Goal: Information Seeking & Learning: Learn about a topic

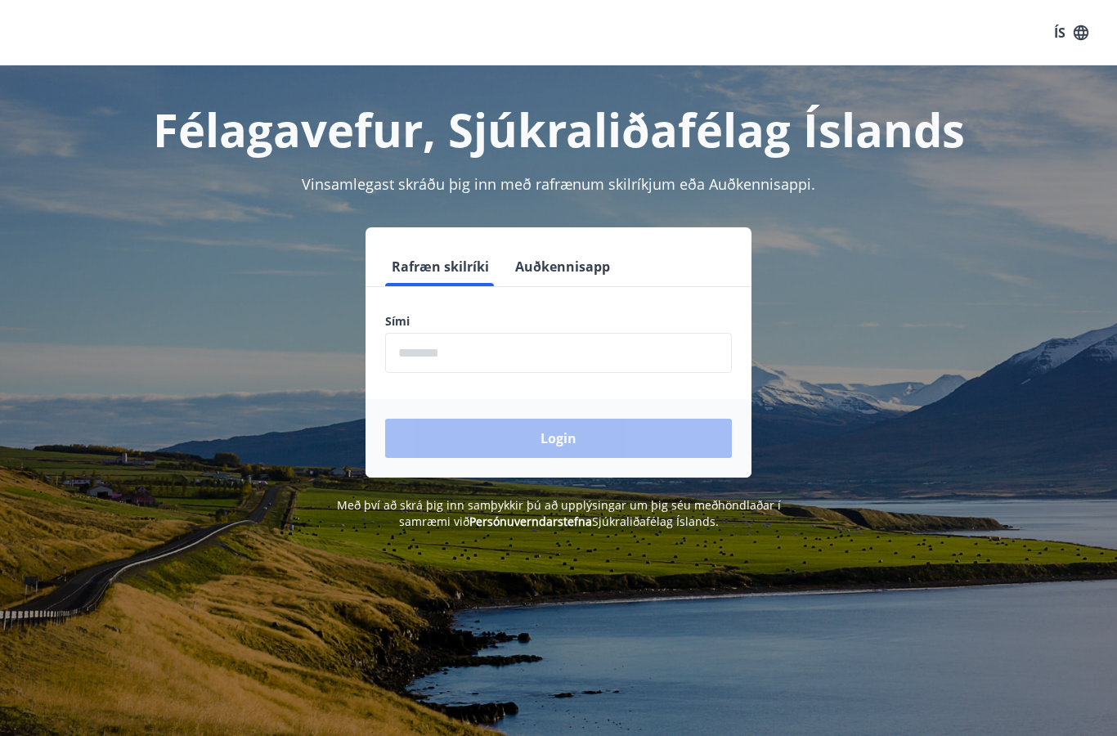
click at [480, 357] on input "phone" at bounding box center [558, 353] width 347 height 40
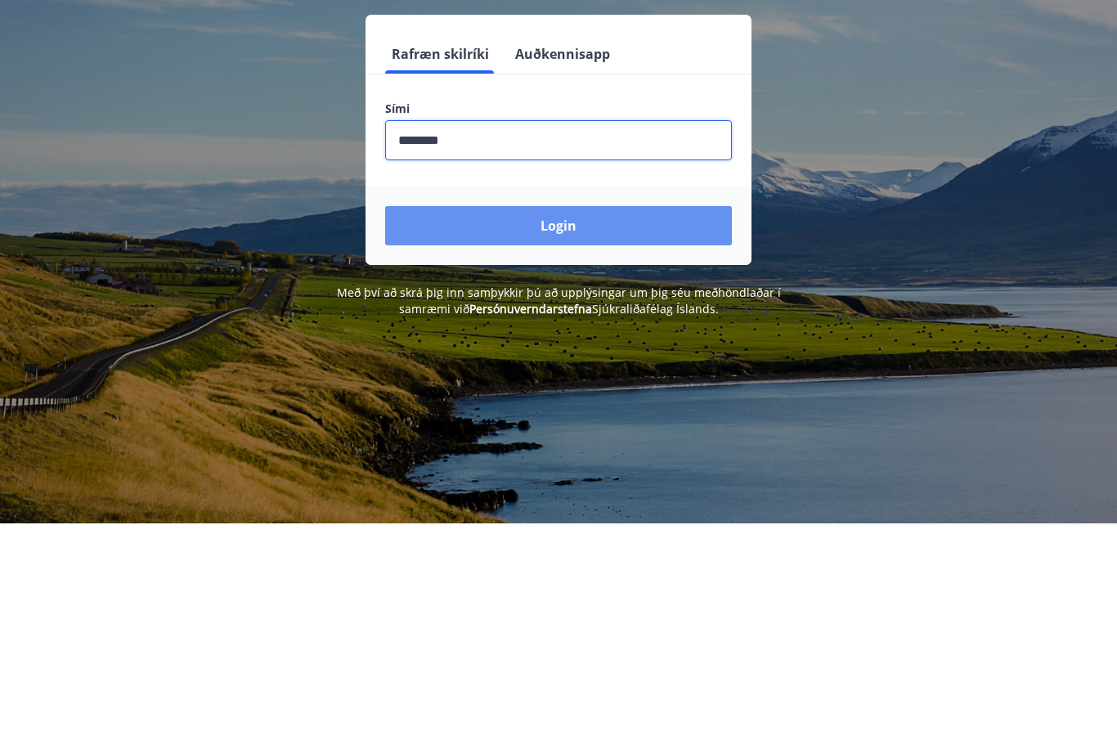
type input "********"
click at [606, 419] on button "Login" at bounding box center [558, 438] width 347 height 39
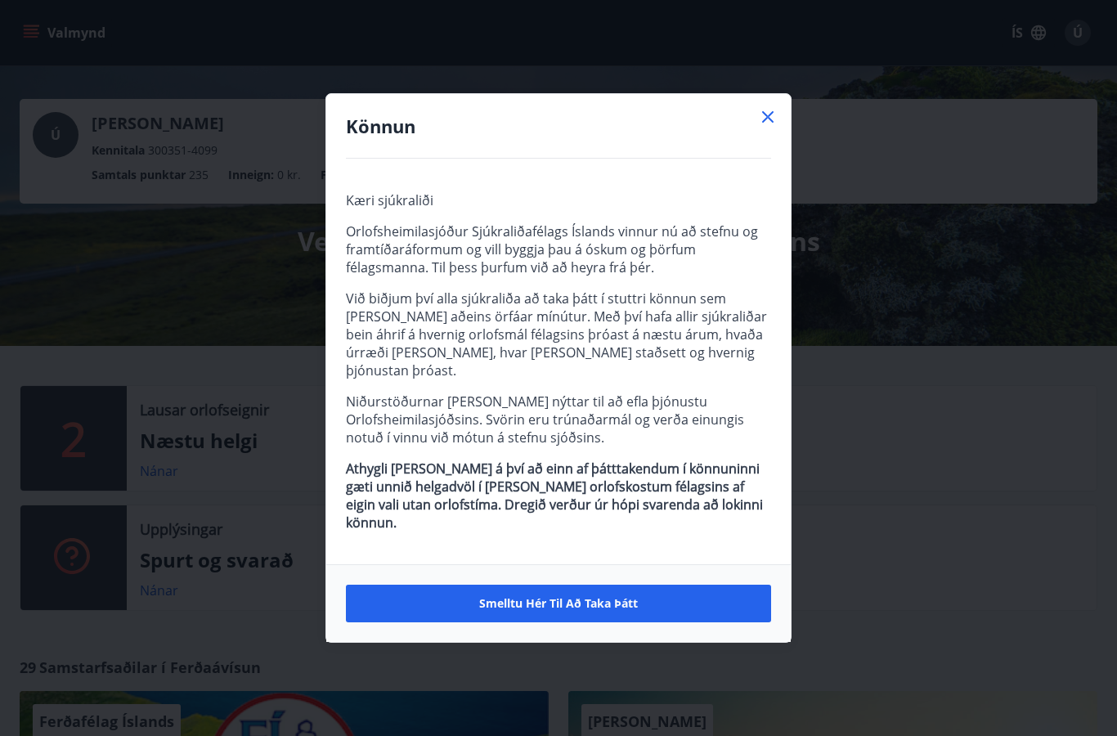
click at [666, 598] on button "Smelltu hér til að taka þátt" at bounding box center [558, 603] width 425 height 38
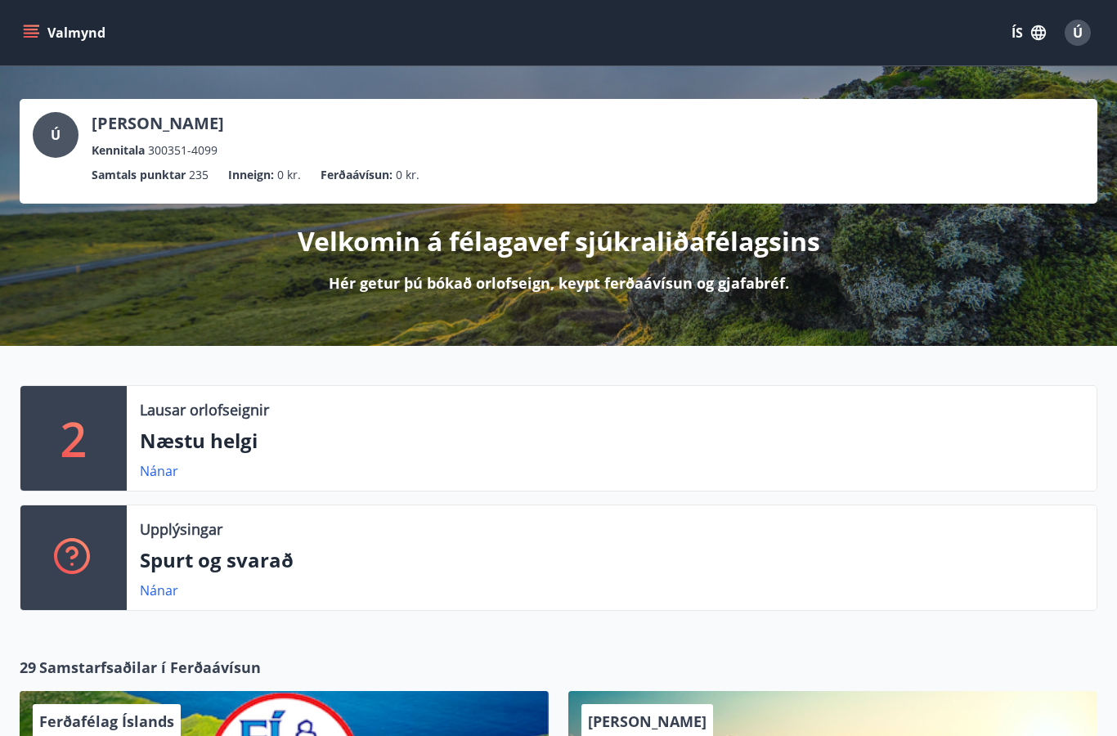
click at [33, 25] on icon "menu" at bounding box center [31, 33] width 16 height 16
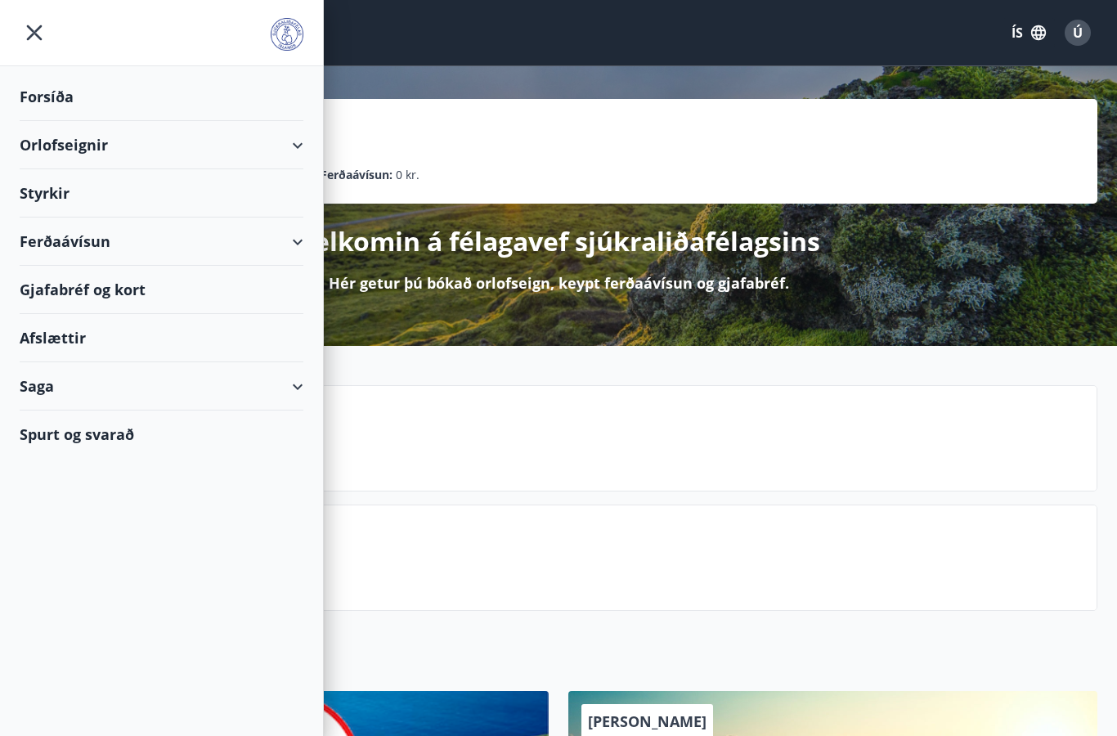
click at [54, 104] on div "Forsíða" at bounding box center [162, 97] width 284 height 48
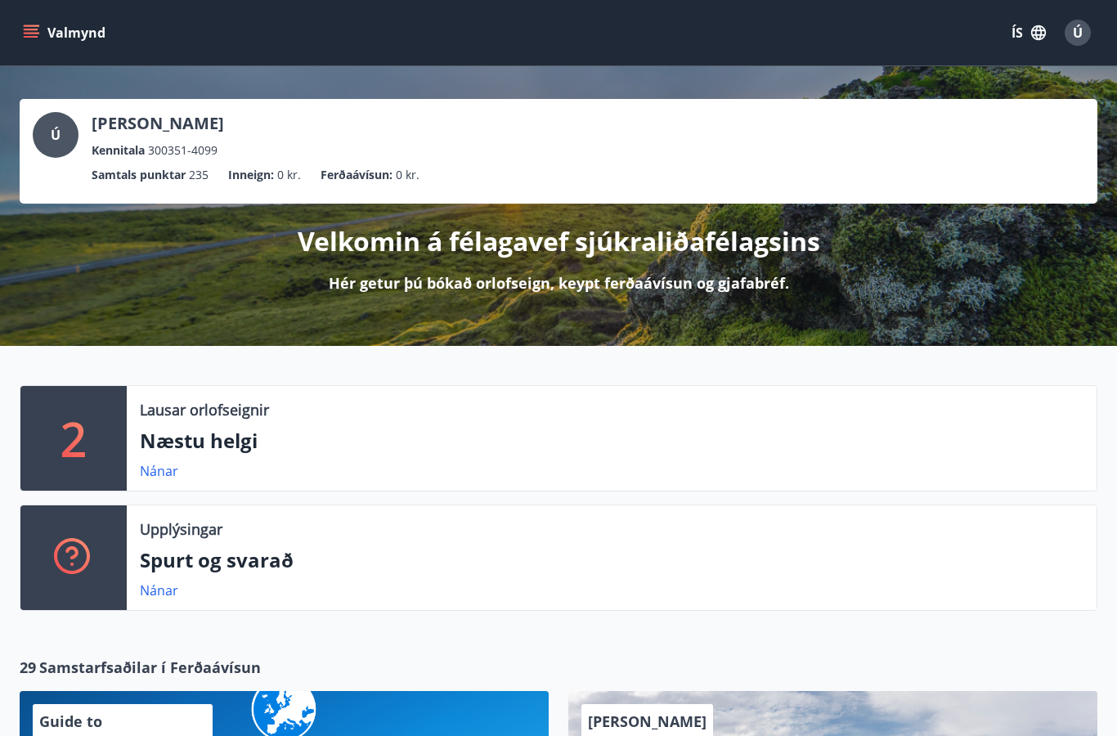
click at [181, 551] on p "Spurt og svarað" at bounding box center [611, 560] width 943 height 28
click at [163, 529] on p "Upplýsingar" at bounding box center [181, 528] width 83 height 21
click at [148, 591] on link "Nánar" at bounding box center [159, 590] width 38 height 18
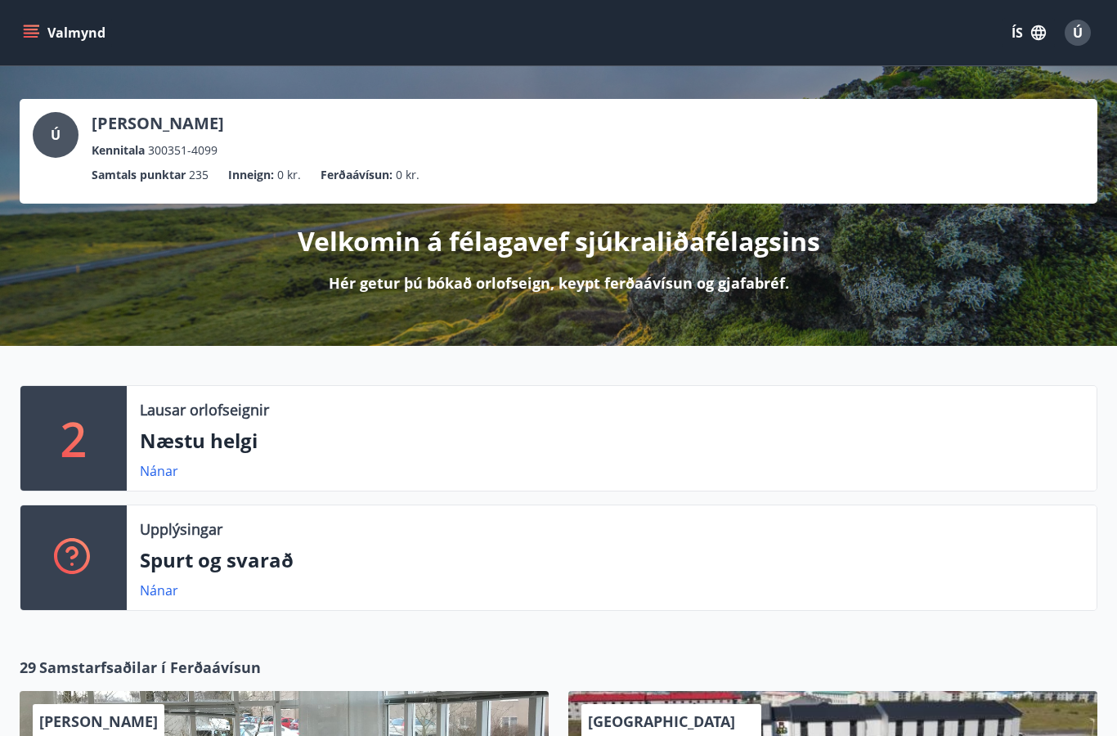
click at [750, 268] on div "Velkomin á félagavef sjúkraliðafélagsins Hér getur þú bókað orlofseign, keypt f…" at bounding box center [558, 249] width 1077 height 90
click at [739, 302] on div "Ú Úlfheiður Kaðlín Ingvarsdóttir Kennitala 300351-4099 Samtals punktar 235 Inne…" at bounding box center [558, 206] width 1117 height 280
